Goal: Communication & Community: Answer question/provide support

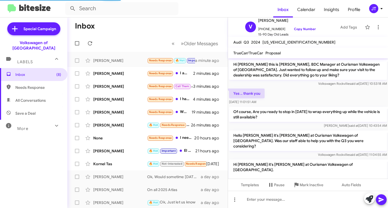
scroll to position [112, 0]
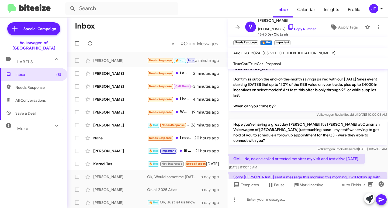
click at [269, 203] on div at bounding box center [308, 199] width 160 height 17
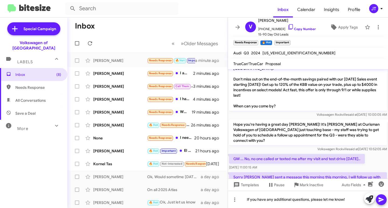
click at [383, 201] on icon at bounding box center [381, 200] width 6 height 6
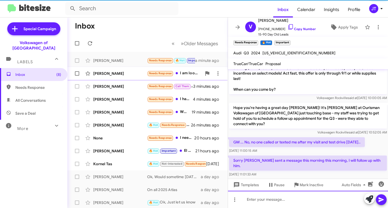
scroll to position [143, 0]
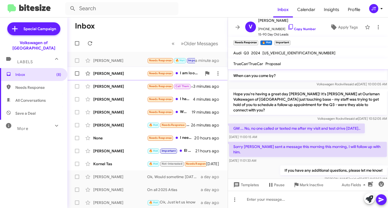
click at [127, 77] on div "Patricia Manning Needs Response I am looking now for a Telluride 2025 2 minutes…" at bounding box center [148, 73] width 152 height 11
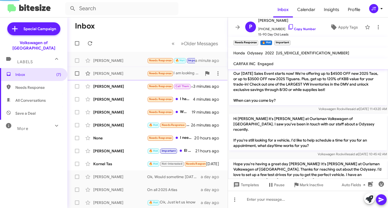
scroll to position [277, 0]
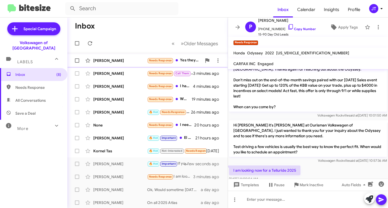
click at [131, 61] on div "[PERSON_NAME]" at bounding box center [120, 60] width 54 height 5
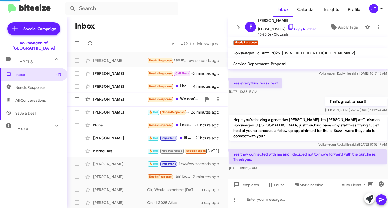
scroll to position [21, 0]
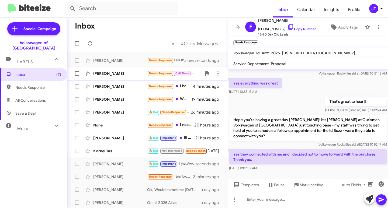
click at [127, 78] on div "Moukoko Alphonse Needs Response Call Them Call me 3 minutes ago" at bounding box center [148, 73] width 152 height 11
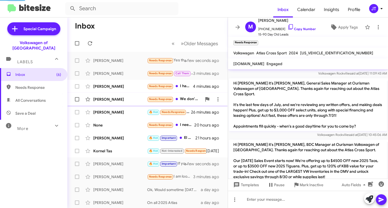
scroll to position [247, 0]
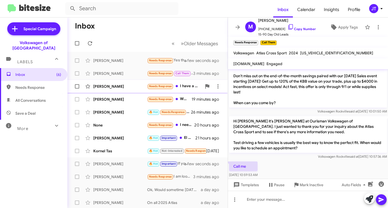
click at [137, 86] on div "[PERSON_NAME]" at bounding box center [120, 86] width 54 height 5
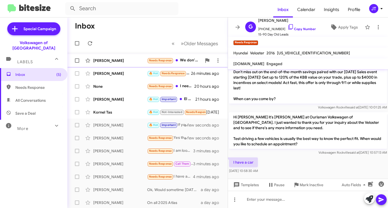
click at [132, 61] on div "[PERSON_NAME]" at bounding box center [120, 60] width 54 height 5
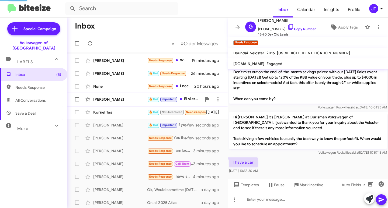
scroll to position [23, 0]
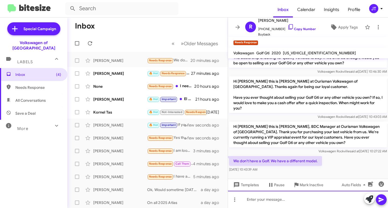
click at [282, 200] on div at bounding box center [308, 199] width 160 height 17
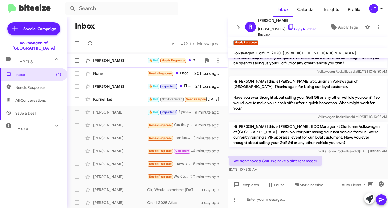
click at [126, 57] on div "Saran Diallo 🔥 Hot Needs Response Yes 27 minutes ago" at bounding box center [148, 60] width 152 height 11
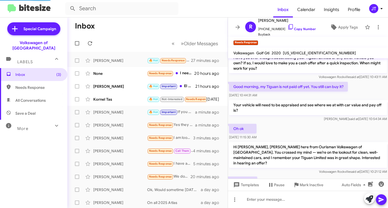
scroll to position [41, 0]
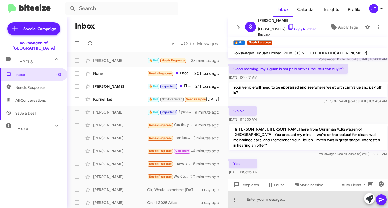
click at [257, 199] on div at bounding box center [308, 199] width 160 height 17
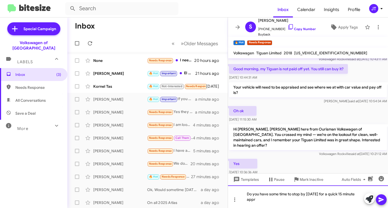
scroll to position [46, 0]
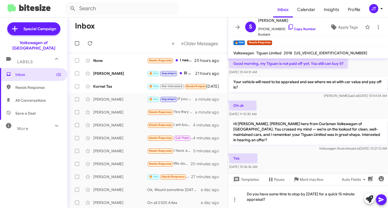
click at [381, 199] on icon at bounding box center [381, 200] width 5 height 5
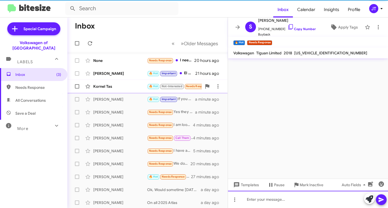
scroll to position [0, 0]
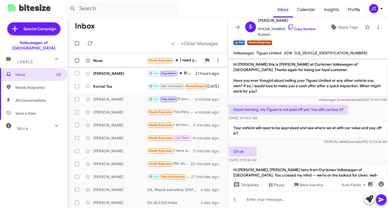
click at [120, 60] on div "None" at bounding box center [120, 60] width 54 height 5
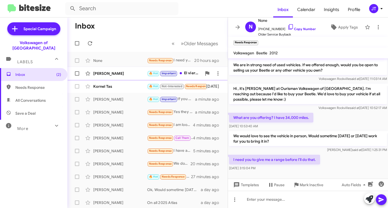
click at [136, 74] on div "[PERSON_NAME]" at bounding box center [120, 73] width 54 height 5
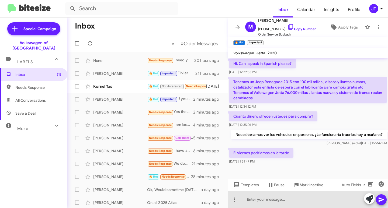
click at [264, 200] on div at bounding box center [308, 199] width 160 height 17
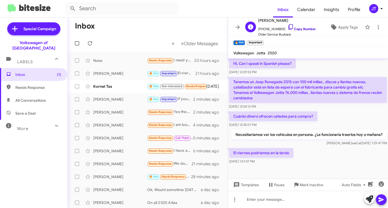
click at [297, 28] on link "Copy Number" at bounding box center [301, 29] width 28 height 4
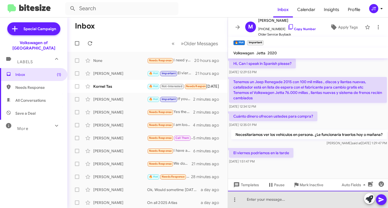
click at [260, 198] on div at bounding box center [308, 199] width 160 height 17
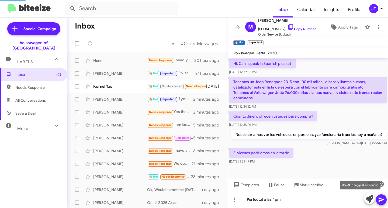
click at [368, 195] on span at bounding box center [370, 199] width 8 height 12
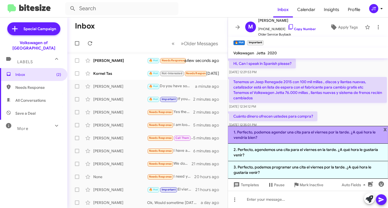
click at [271, 133] on li "1. Perfecto, podemos agendar una cita para el viernes por la tarde. ¿A qué hora…" at bounding box center [308, 135] width 160 height 18
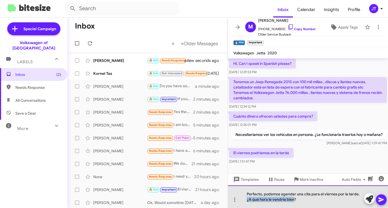
drag, startPoint x: 294, startPoint y: 200, endPoint x: 247, endPoint y: 200, distance: 47.4
click at [247, 200] on div "Perfecto, podemos agendar una cita para el viernes por la tarde. ¿A qué hora le…" at bounding box center [308, 197] width 160 height 23
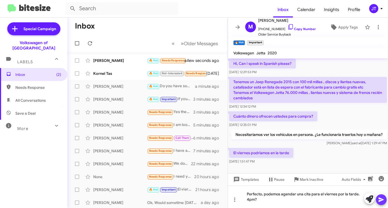
click at [382, 200] on icon at bounding box center [381, 200] width 5 height 5
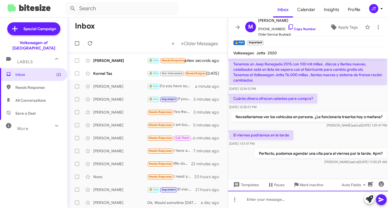
scroll to position [293, 0]
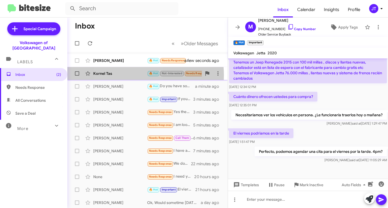
click at [125, 75] on div "Kornel Tas" at bounding box center [120, 73] width 54 height 5
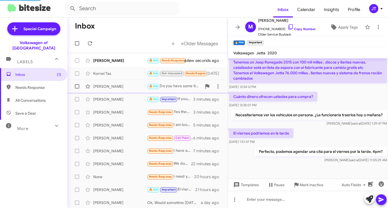
scroll to position [46, 0]
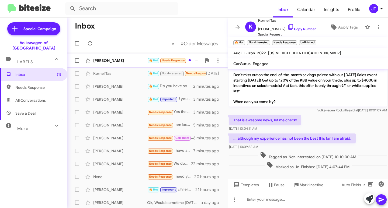
click at [128, 60] on div "[PERSON_NAME]" at bounding box center [120, 60] width 54 height 5
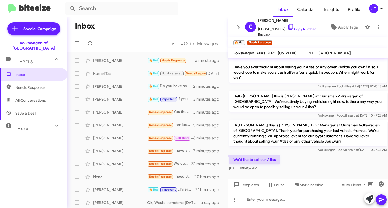
click at [275, 200] on div at bounding box center [308, 199] width 160 height 17
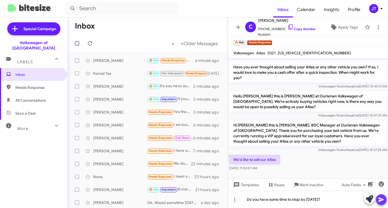
click at [380, 200] on icon at bounding box center [381, 200] width 6 height 6
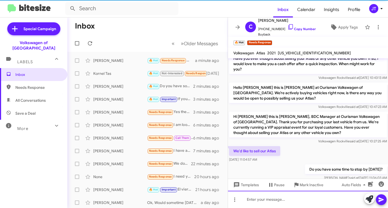
scroll to position [73, 0]
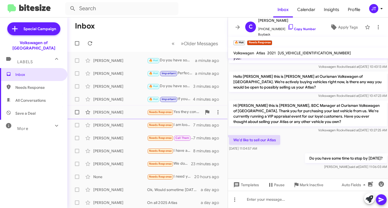
click at [113, 114] on div "[PERSON_NAME]" at bounding box center [120, 112] width 54 height 5
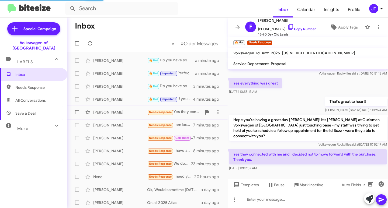
scroll to position [21, 0]
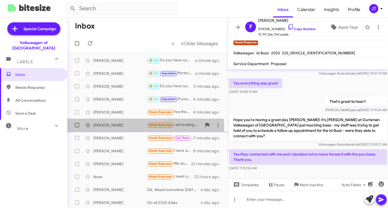
click at [128, 128] on div "Patricia Manning Needs Response I am looking now for a Telluride 2025 7 minutes…" at bounding box center [148, 125] width 152 height 11
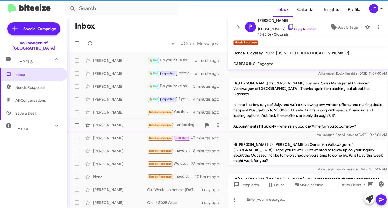
scroll to position [277, 0]
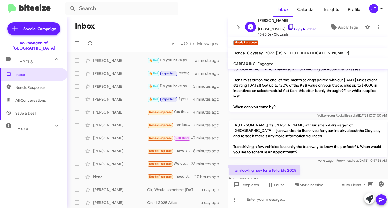
click at [294, 29] on link "Copy Number" at bounding box center [301, 29] width 28 height 4
click at [375, 28] on icon at bounding box center [378, 27] width 6 height 6
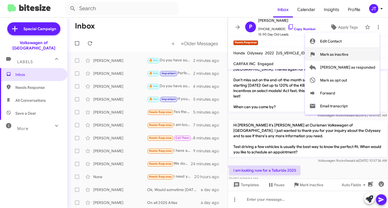
click at [348, 57] on span "Mark as inactive" at bounding box center [334, 54] width 28 height 13
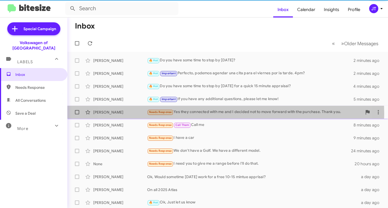
click at [207, 114] on div "Needs Response Yes they connected with me and I decided not to move forward wit…" at bounding box center [254, 112] width 215 height 6
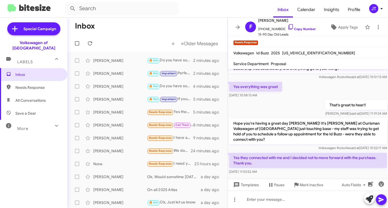
scroll to position [21, 0]
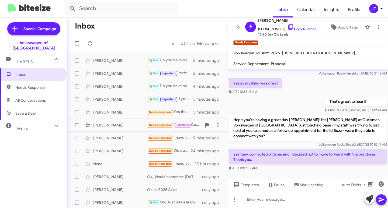
click at [123, 125] on div "[PERSON_NAME]" at bounding box center [120, 125] width 54 height 5
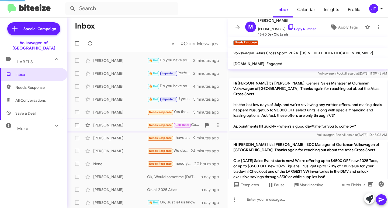
scroll to position [247, 0]
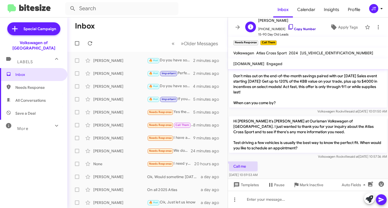
click at [299, 29] on link "Copy Number" at bounding box center [301, 29] width 28 height 4
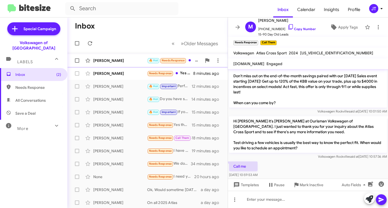
click at [114, 64] on div "Conway Li 🔥 Hot Needs Response Will it work? 8 minutes ago" at bounding box center [148, 60] width 152 height 11
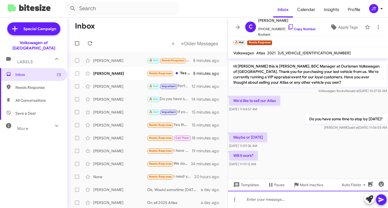
click at [256, 202] on div at bounding box center [308, 199] width 160 height 17
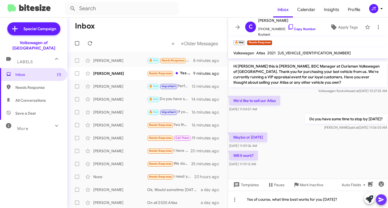
click at [381, 201] on icon at bounding box center [381, 200] width 5 height 5
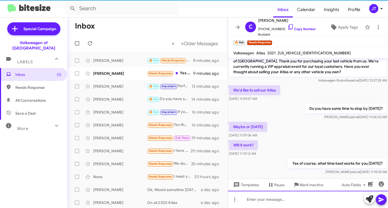
scroll to position [132, 0]
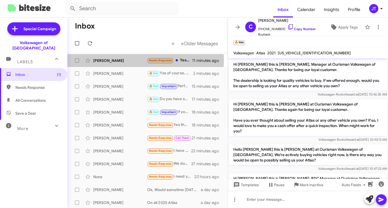
click at [124, 59] on div "[PERSON_NAME]" at bounding box center [120, 60] width 54 height 5
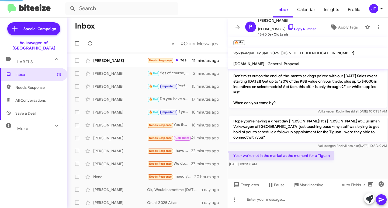
scroll to position [123, 0]
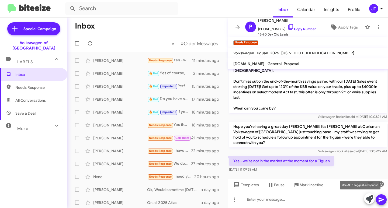
click at [369, 200] on icon at bounding box center [370, 200] width 8 height 8
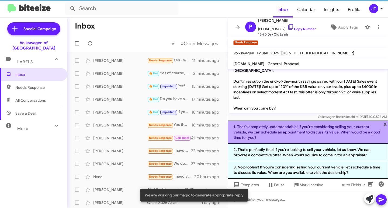
scroll to position [132, 0]
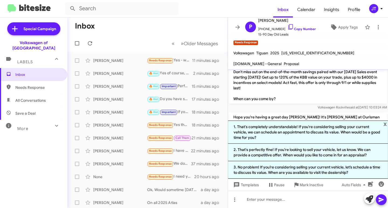
click at [273, 112] on p "Hope you're having a great day Peter! It's Jamisha Coachman at Ourisman Volkswa…" at bounding box center [308, 125] width 158 height 26
click at [369, 199] on icon at bounding box center [370, 200] width 8 height 8
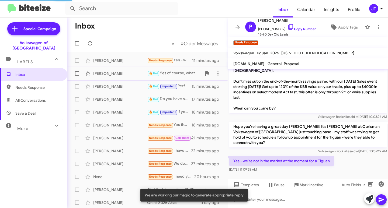
click at [123, 73] on div "[PERSON_NAME]" at bounding box center [120, 73] width 54 height 5
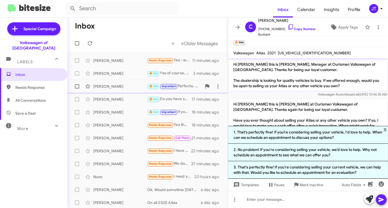
click at [120, 87] on div "[PERSON_NAME]" at bounding box center [120, 86] width 54 height 5
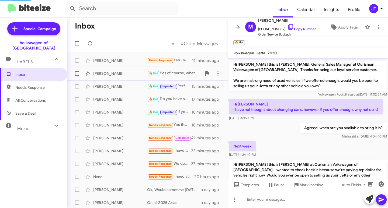
scroll to position [293, 0]
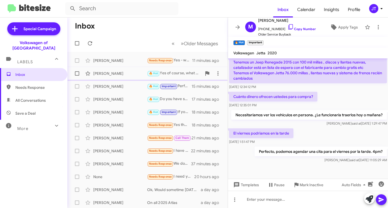
click at [113, 74] on div "[PERSON_NAME]" at bounding box center [120, 73] width 54 height 5
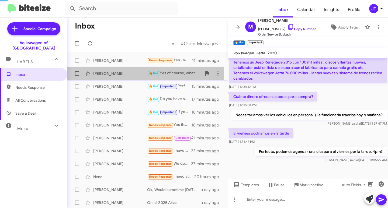
scroll to position [132, 0]
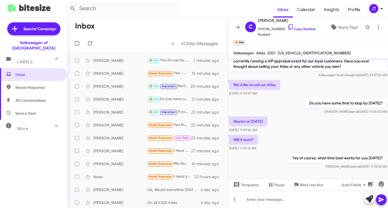
scroll to position [132, 0]
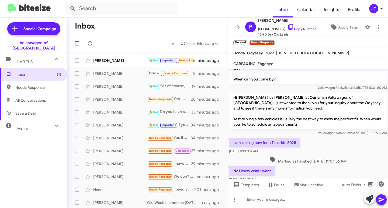
scroll to position [308, 0]
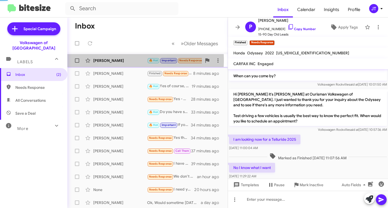
click at [127, 60] on div "[PERSON_NAME]" at bounding box center [120, 60] width 54 height 5
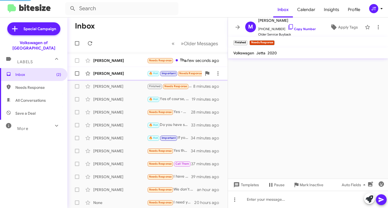
scroll to position [313, 0]
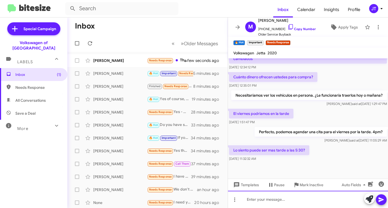
click at [263, 200] on div at bounding box center [308, 199] width 160 height 17
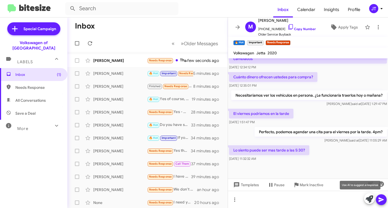
click at [368, 197] on icon at bounding box center [370, 200] width 8 height 8
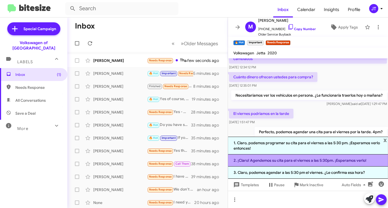
click at [280, 160] on li "2. ¡Claro! Agendemos su cita para el viernes a las 5:30pm. ¡Esperamos verlo!" at bounding box center [308, 161] width 160 height 12
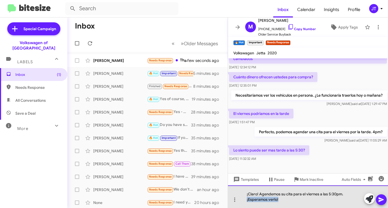
drag, startPoint x: 284, startPoint y: 202, endPoint x: 245, endPoint y: 202, distance: 39.3
click at [245, 202] on div "¡Claro! Agendemos su cita para el viernes a las 5:30pm. ¡Esperamos verlo!" at bounding box center [308, 197] width 160 height 23
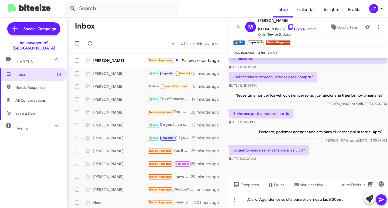
click at [380, 199] on icon at bounding box center [381, 200] width 5 height 5
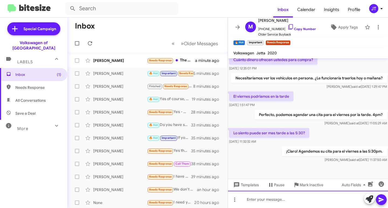
scroll to position [332, 0]
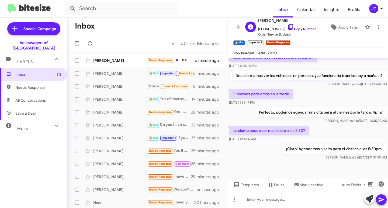
click at [292, 27] on link "Copy Number" at bounding box center [301, 29] width 28 height 4
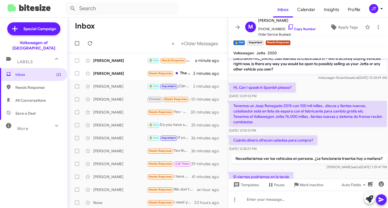
scroll to position [252, 0]
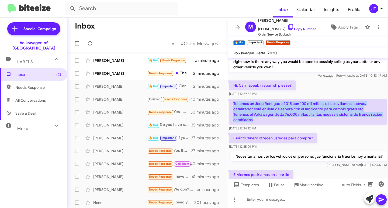
drag, startPoint x: 268, startPoint y: 109, endPoint x: 230, endPoint y: 91, distance: 42.2
click at [230, 99] on p "Tenemos un Jeep Renegade 2015 con 100 mil millas , discos y llantas nuevas, cat…" at bounding box center [308, 112] width 158 height 26
copy p "Tenemos un Jeep Renegade 2015 con 100 mil millas , discos y llantas nuevas, cat…"
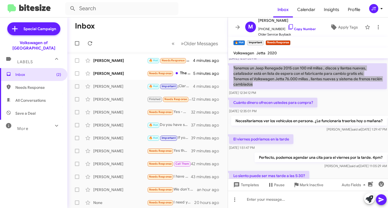
scroll to position [332, 0]
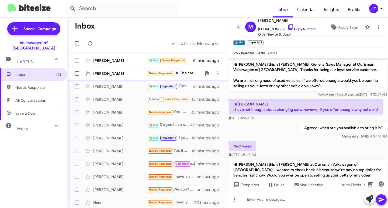
scroll to position [332, 0]
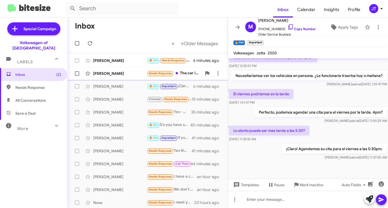
click at [130, 76] on div "[PERSON_NAME]" at bounding box center [120, 73] width 54 height 5
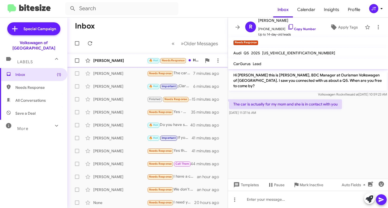
click at [132, 63] on div "[PERSON_NAME]" at bounding box center [120, 60] width 54 height 5
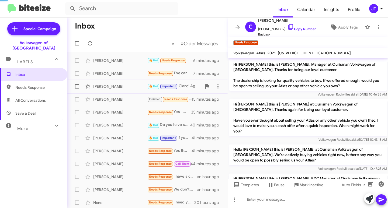
scroll to position [157, 0]
